Goal: Transaction & Acquisition: Purchase product/service

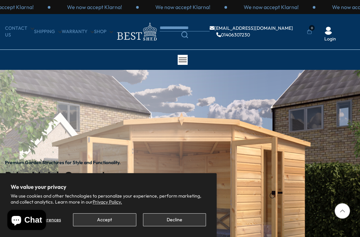
click at [107, 223] on button "Accept" at bounding box center [104, 219] width 63 height 13
